Goal: Check status: Check status

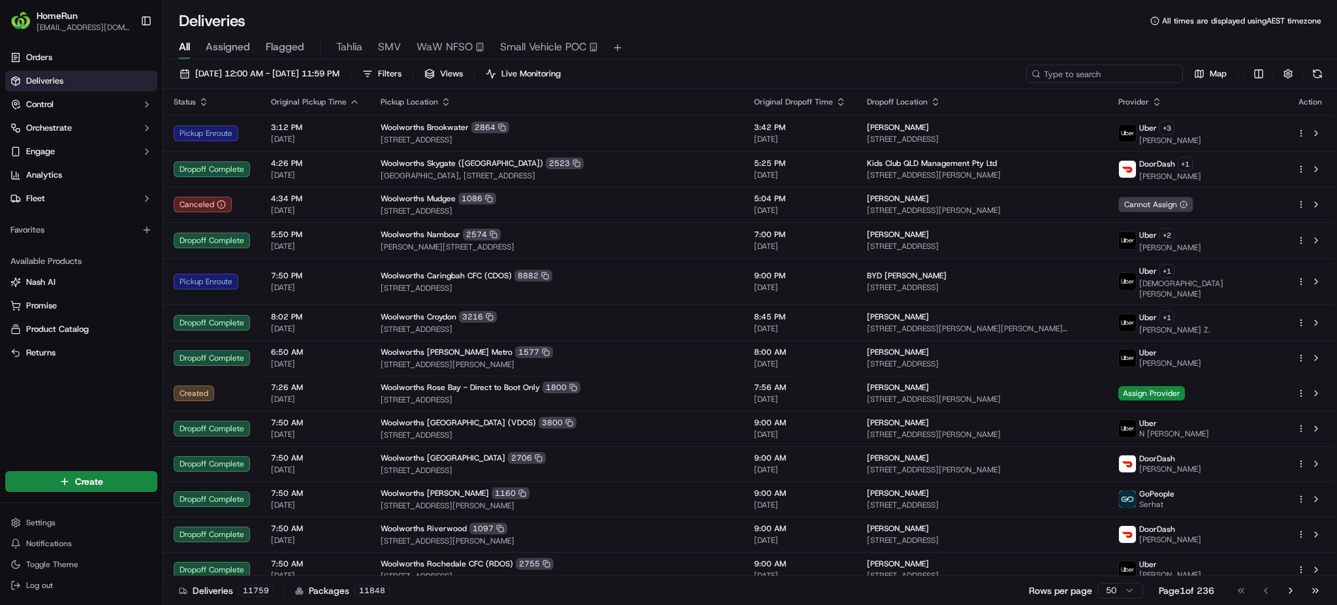
paste input "269630959"
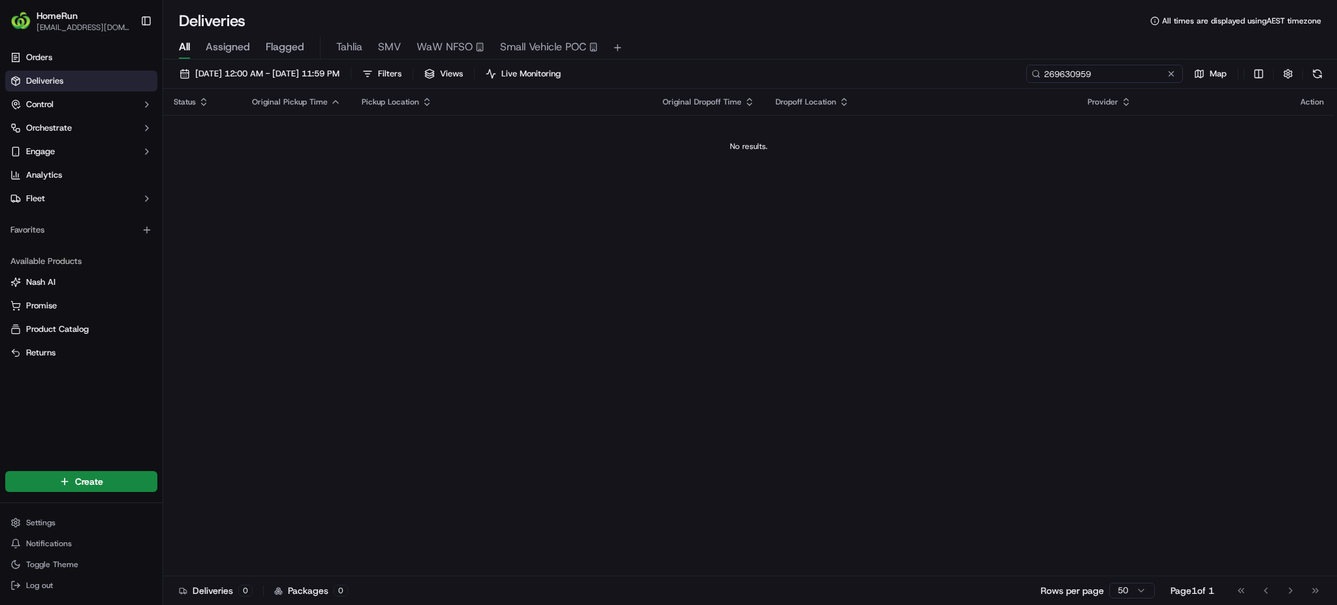
type input "269630959"
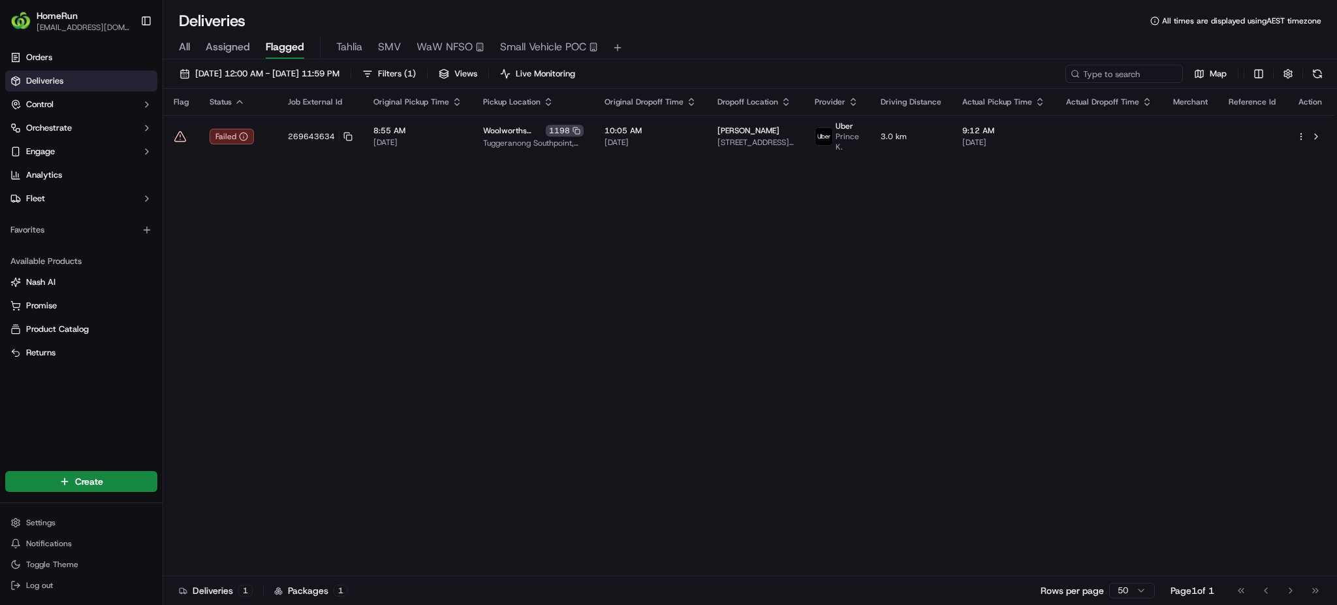
click at [183, 47] on span "All" at bounding box center [184, 47] width 11 height 16
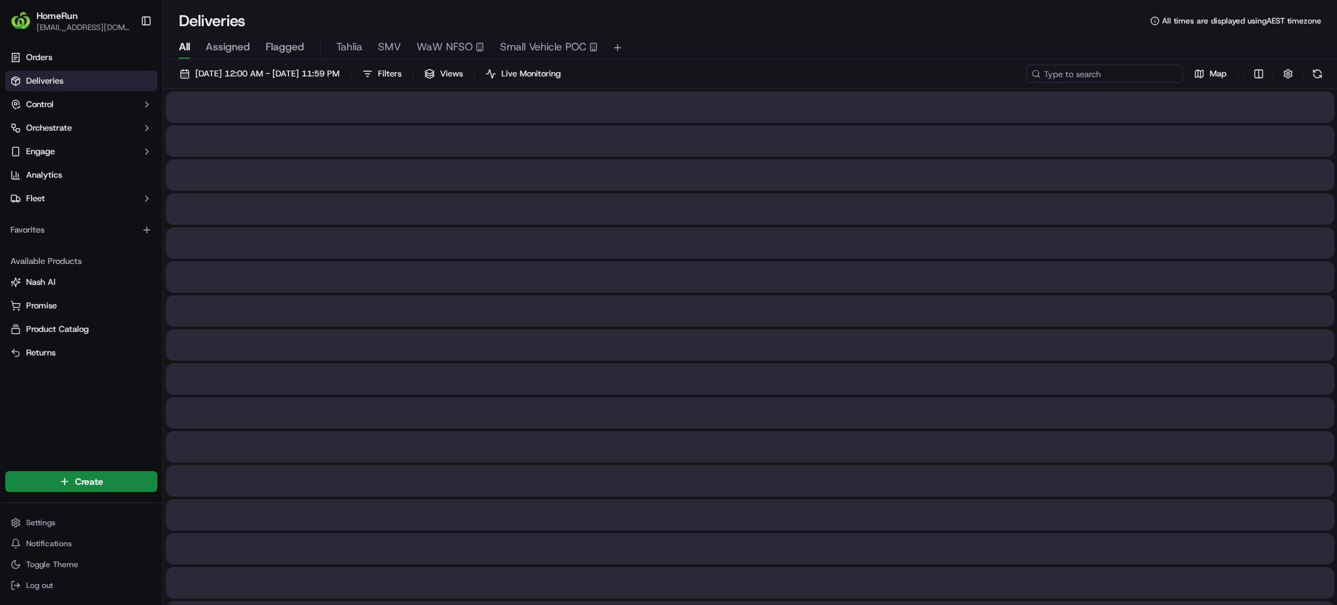
click at [1088, 77] on input at bounding box center [1104, 74] width 157 height 18
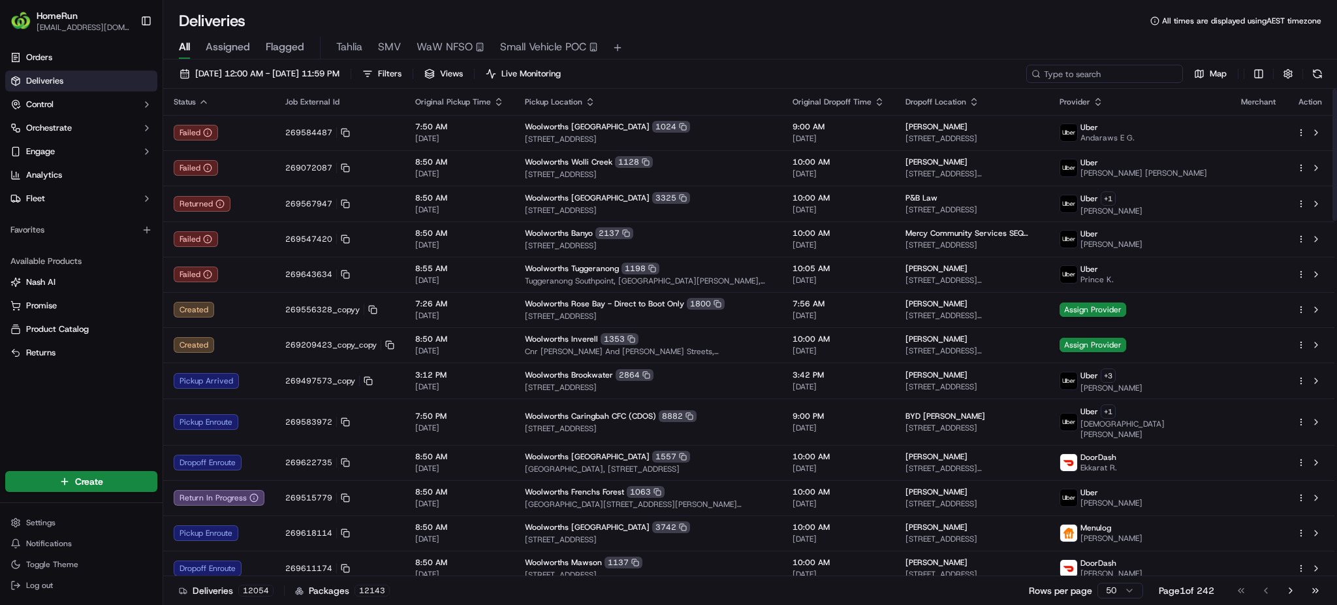
click at [1092, 84] on div "16/09/2025 12:00 AM - 23/09/2025 11:59 PM Filters Views Live Monitoring Map" at bounding box center [750, 77] width 1174 height 24
paste input "269630959"
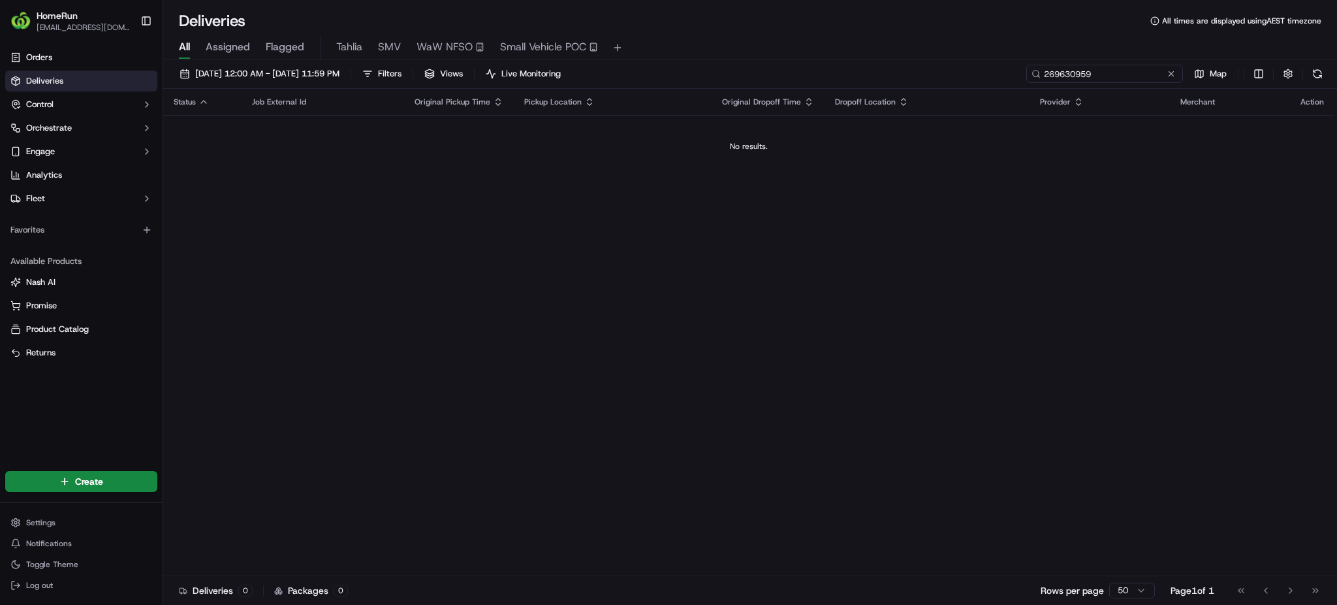
type input "269630959"
